Goal: Task Accomplishment & Management: Manage account settings

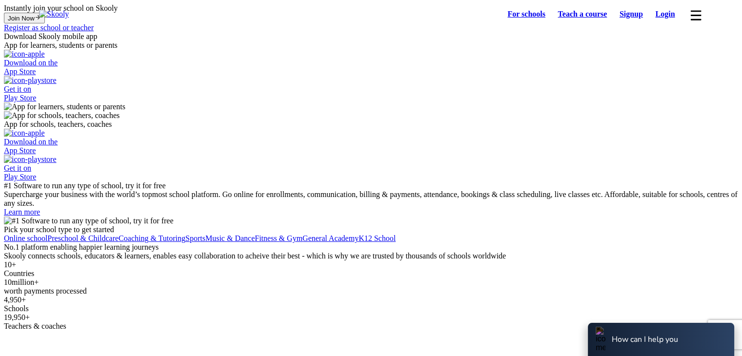
click at [658, 11] on link "Login" at bounding box center [665, 14] width 32 height 14
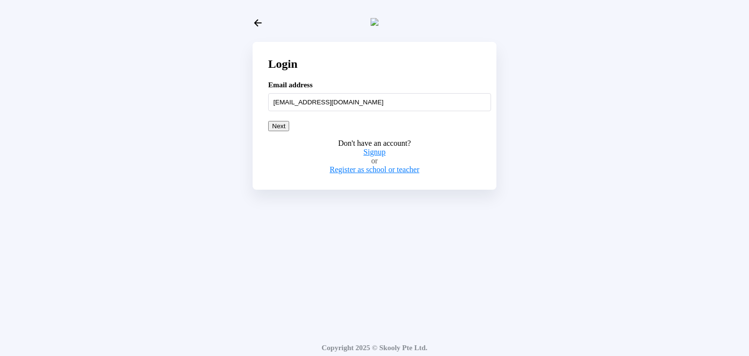
type input "barcatest@mailinator.com"
click at [289, 131] on button "Next" at bounding box center [278, 126] width 21 height 10
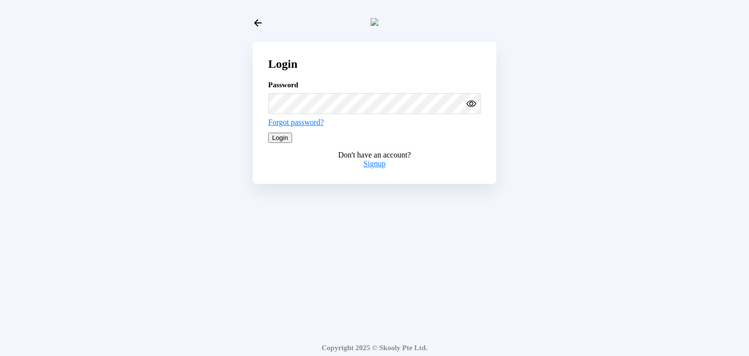
click at [292, 143] on button "Login" at bounding box center [280, 138] width 24 height 10
click at [471, 105] on circle "eye outline" at bounding box center [471, 103] width 3 height 3
click at [292, 143] on button "Login" at bounding box center [280, 138] width 24 height 10
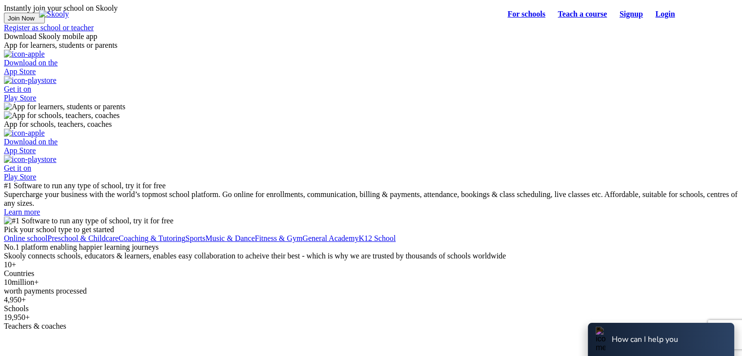
select select "81"
select select "[GEOGRAPHIC_DATA]"
select select "[GEOGRAPHIC_DATA]/[GEOGRAPHIC_DATA]"
